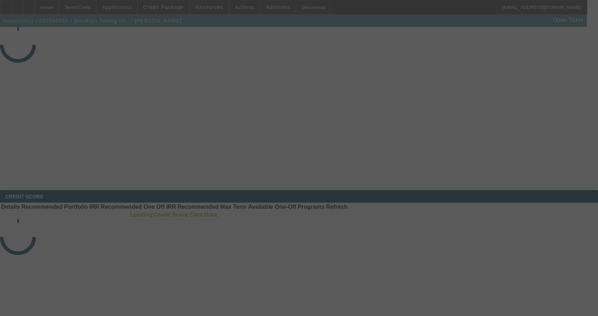
select select "3"
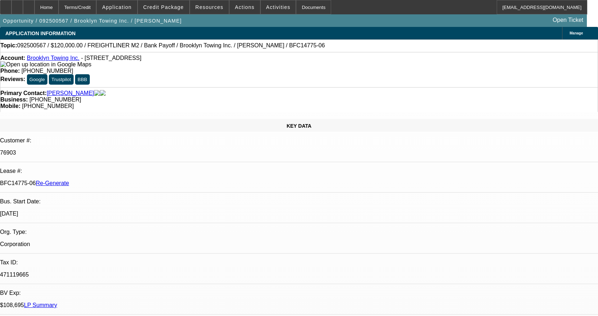
select select "0"
select select "2"
select select "0"
select select "6"
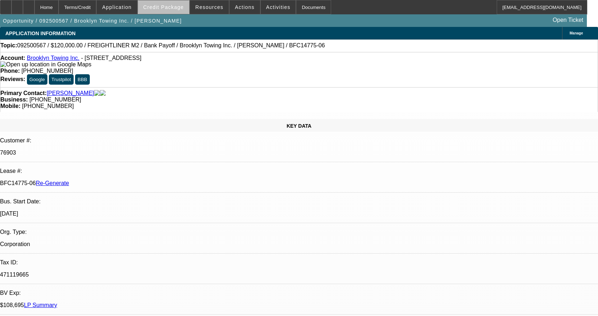
click at [184, 6] on span "Credit Package" at bounding box center [163, 7] width 41 height 6
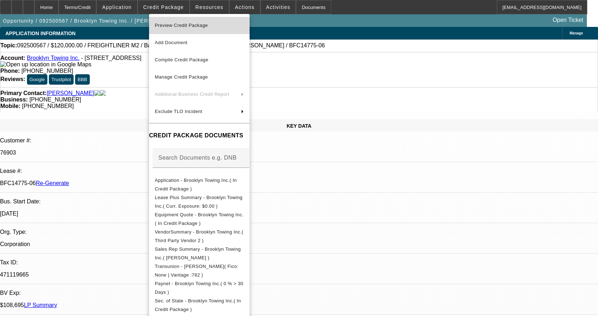
click at [190, 23] on span "Preview Credit Package" at bounding box center [181, 25] width 53 height 5
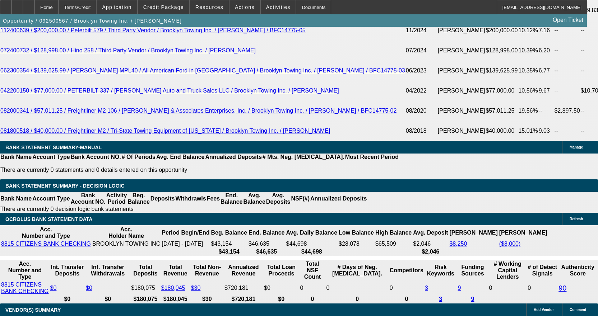
scroll to position [1365, 0]
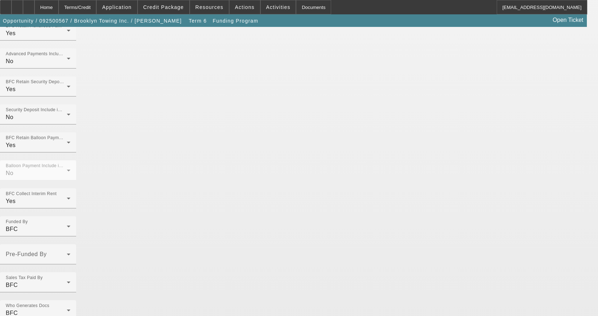
scroll to position [501, 0]
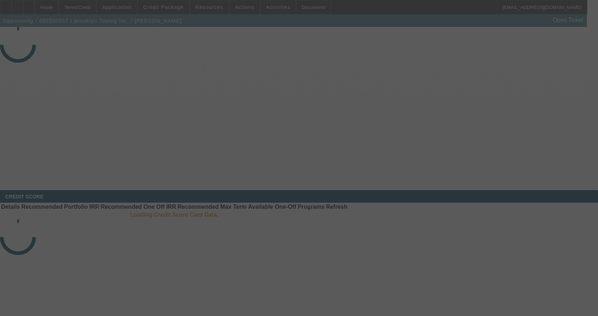
select select "3"
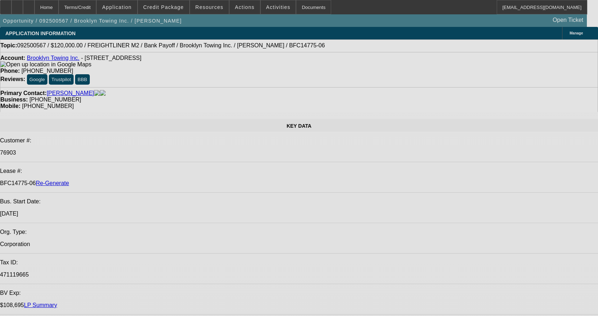
select select "0"
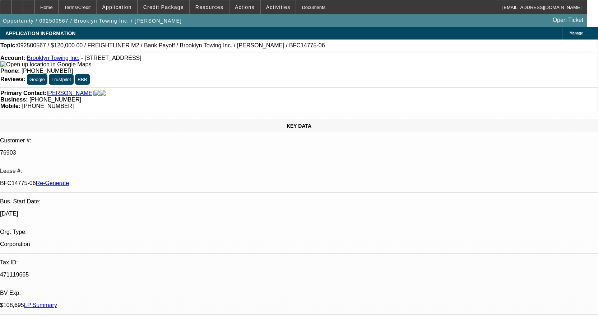
select select "0"
select select "2"
select select "0"
select select "6"
click at [172, 9] on span "Credit Package" at bounding box center [163, 7] width 41 height 6
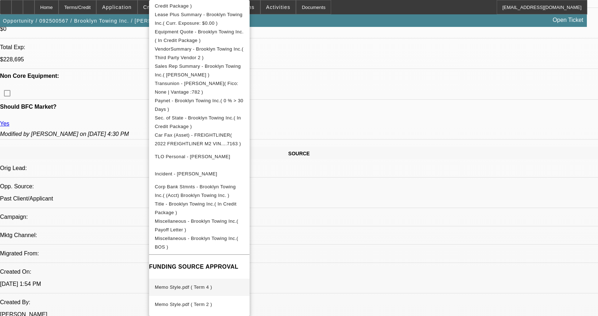
scroll to position [359, 0]
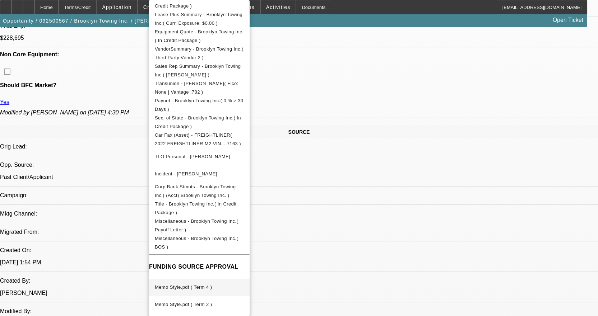
click at [200, 287] on span "Memo Style.pdf ( Term 4 )" at bounding box center [199, 287] width 89 height 9
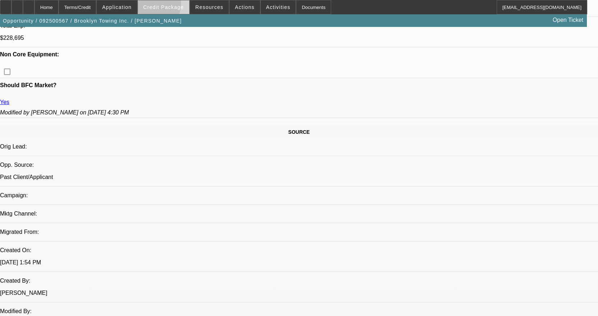
click at [156, 5] on button "Credit Package" at bounding box center [163, 7] width 51 height 14
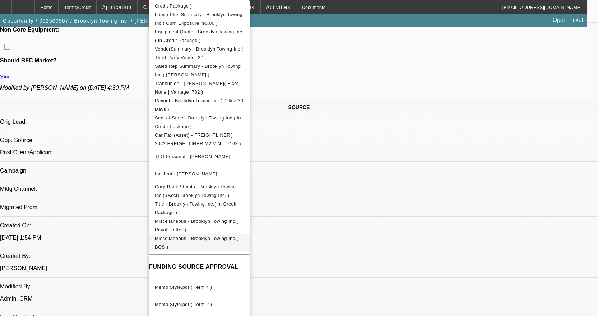
scroll to position [503, 0]
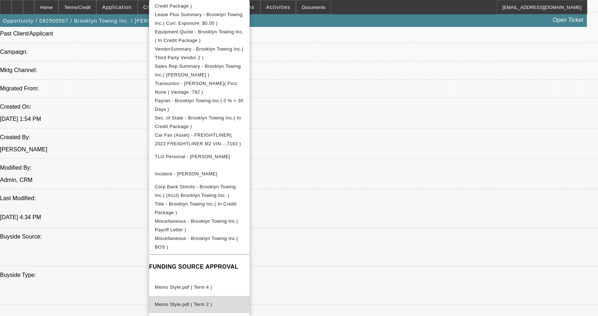
click at [194, 302] on span "Memo Style.pdf ( Term 2 )" at bounding box center [183, 304] width 57 height 5
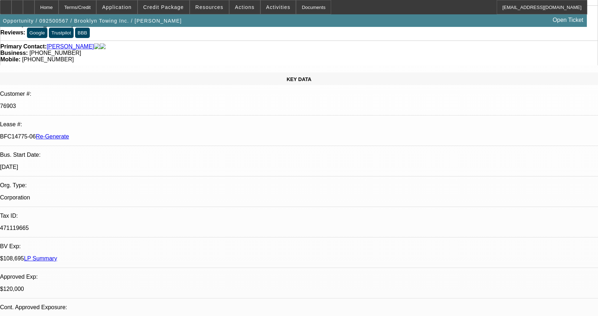
scroll to position [0, 0]
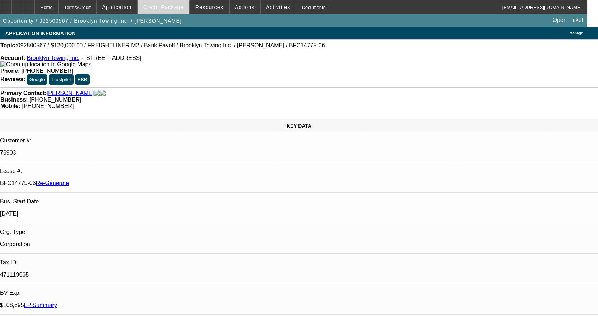
click at [161, 3] on span at bounding box center [163, 7] width 51 height 17
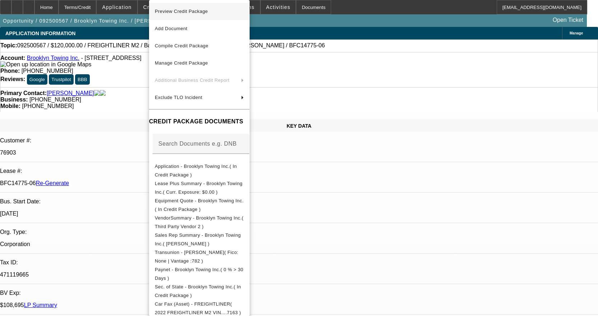
click at [184, 15] on span "Preview Credit Package" at bounding box center [199, 11] width 89 height 9
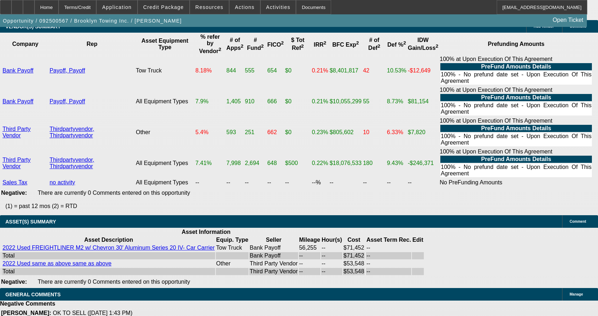
scroll to position [1616, 0]
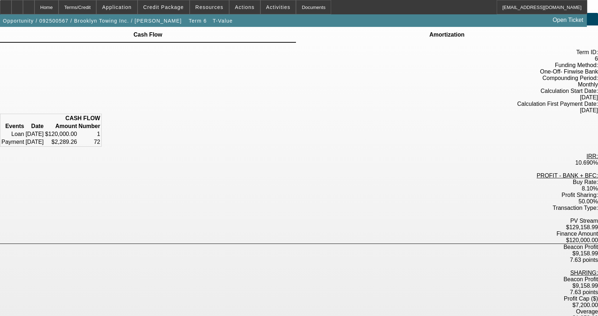
scroll to position [36, 0]
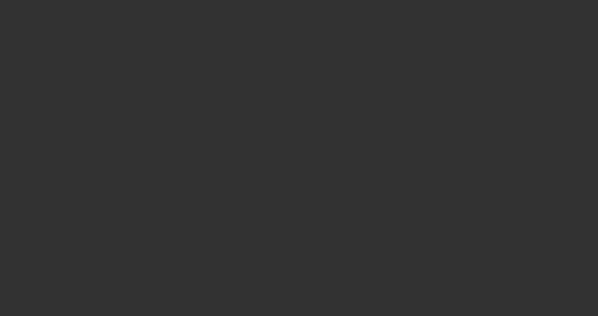
select select "3"
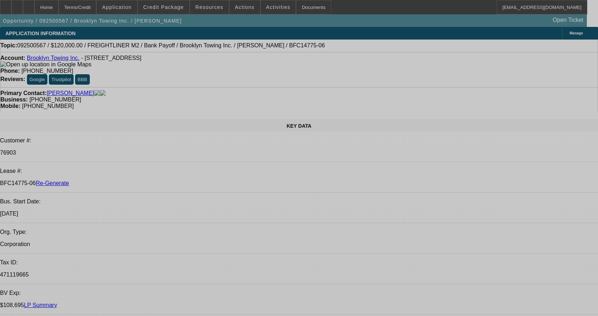
select select "0"
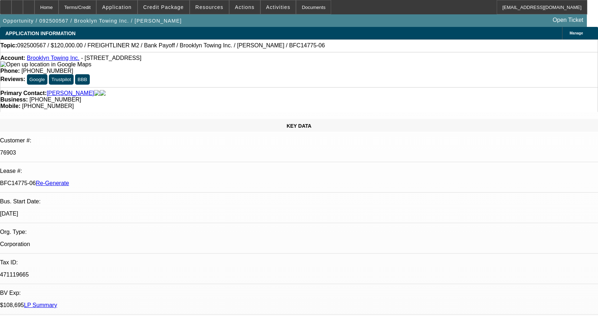
select select "0"
select select "2"
select select "0"
select select "6"
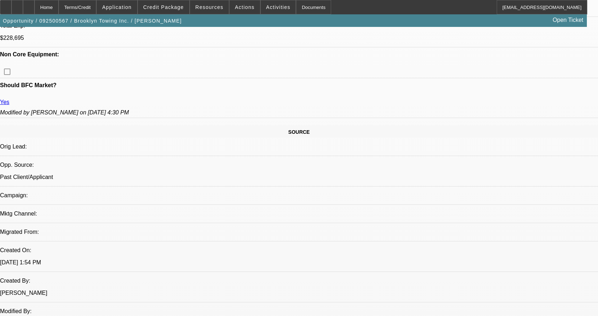
scroll to position [36, 0]
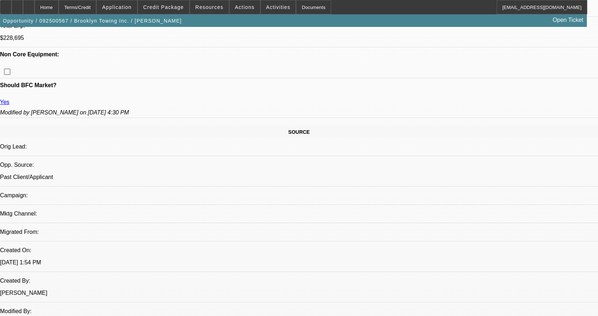
scroll to position [72, 0]
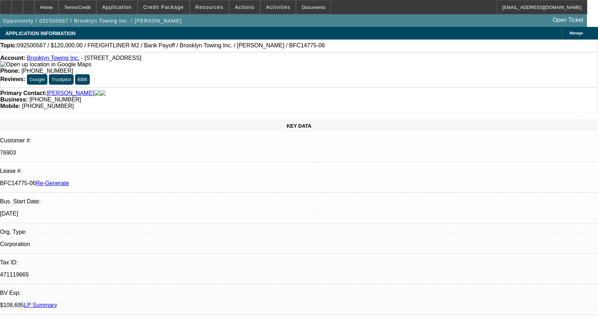
click at [244, 10] on span at bounding box center [245, 7] width 31 height 17
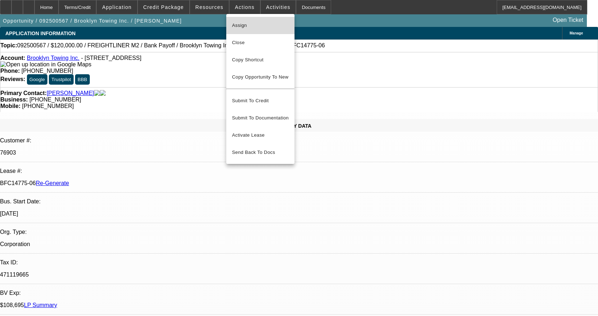
click at [244, 27] on span "Assign" at bounding box center [260, 25] width 57 height 9
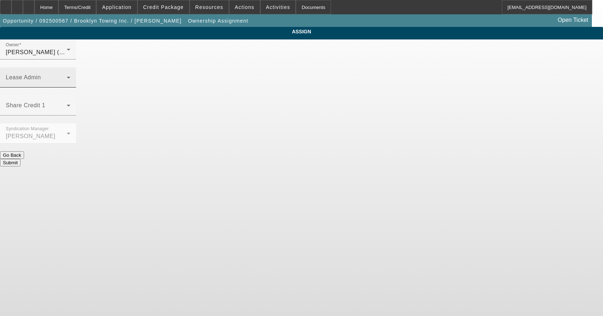
click at [67, 76] on span at bounding box center [36, 80] width 61 height 9
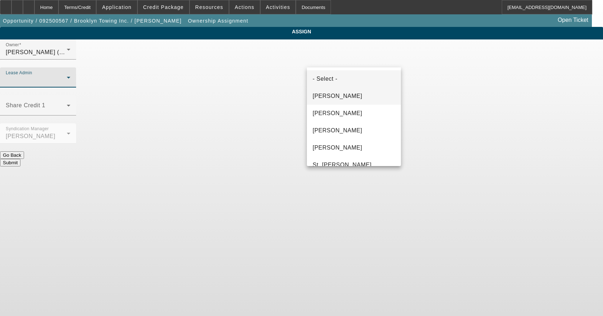
click at [334, 102] on mat-option "[PERSON_NAME]" at bounding box center [354, 96] width 94 height 17
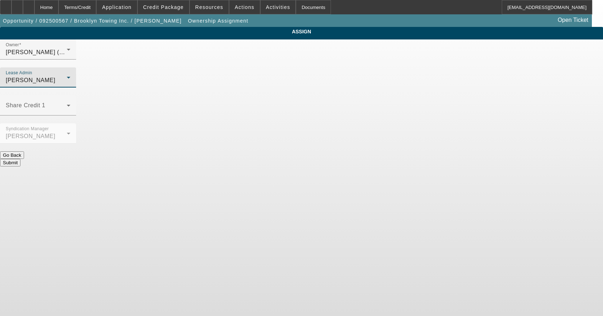
click at [20, 159] on button "Submit" at bounding box center [10, 163] width 20 height 8
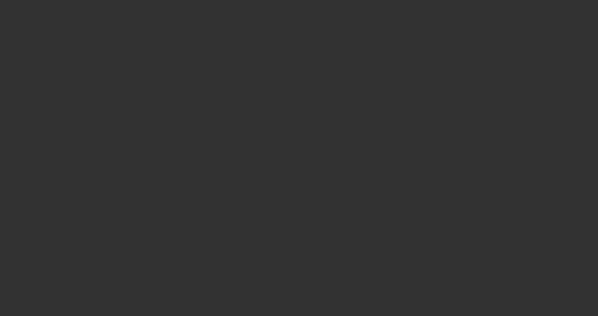
select select "3"
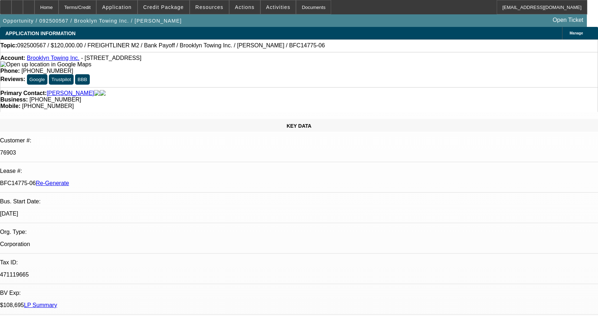
select select "0"
select select "2"
select select "0"
select select "6"
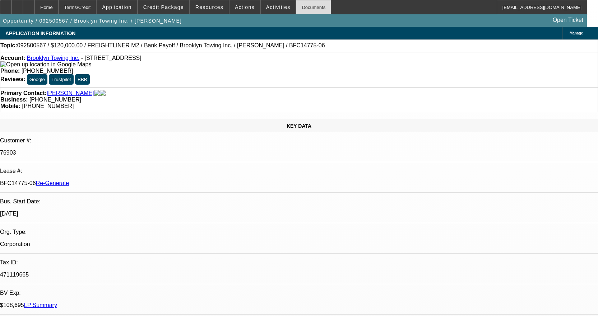
click at [304, 7] on div "Documents" at bounding box center [313, 7] width 35 height 14
